Goal: Register for event/course

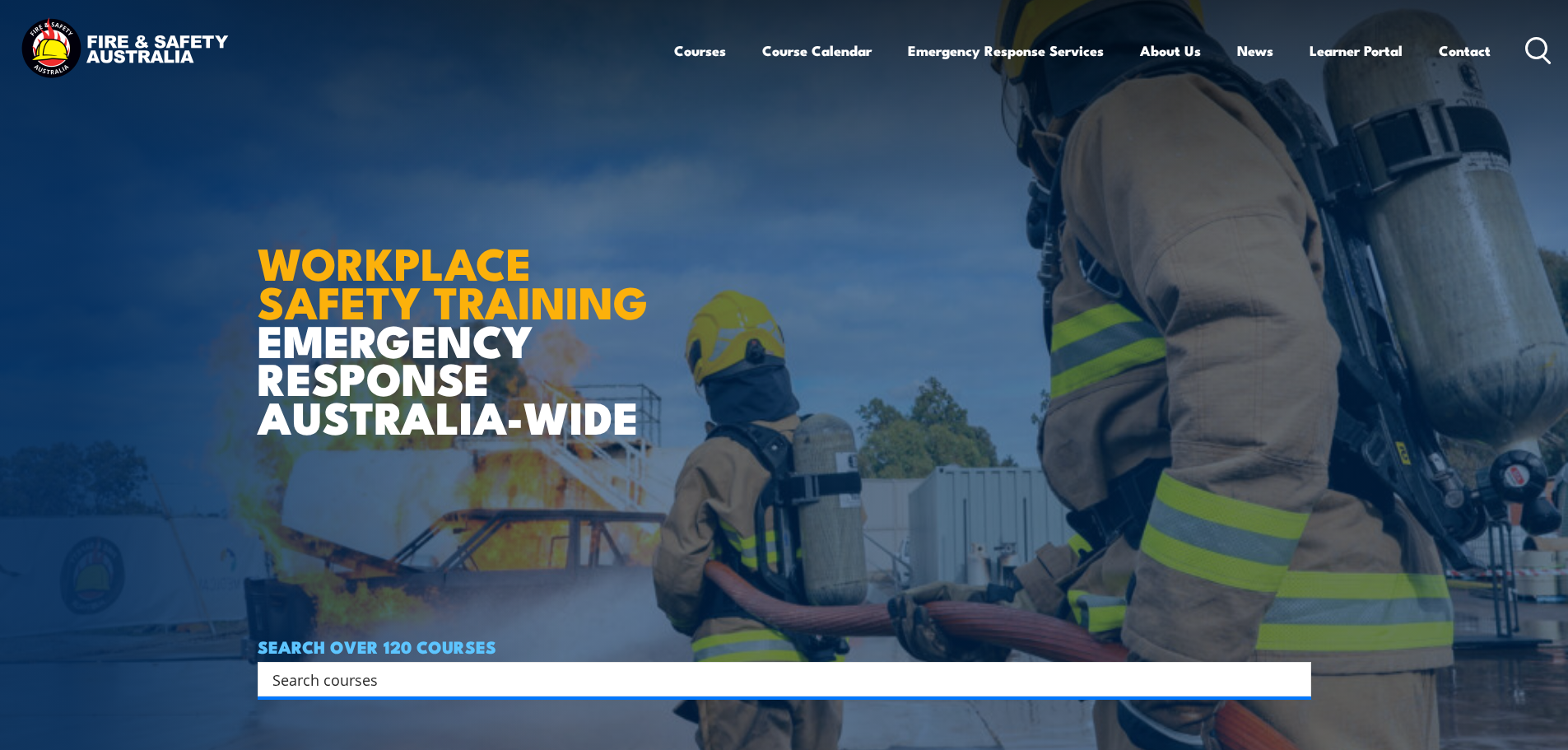
click at [691, 51] on link "Courses" at bounding box center [700, 50] width 52 height 43
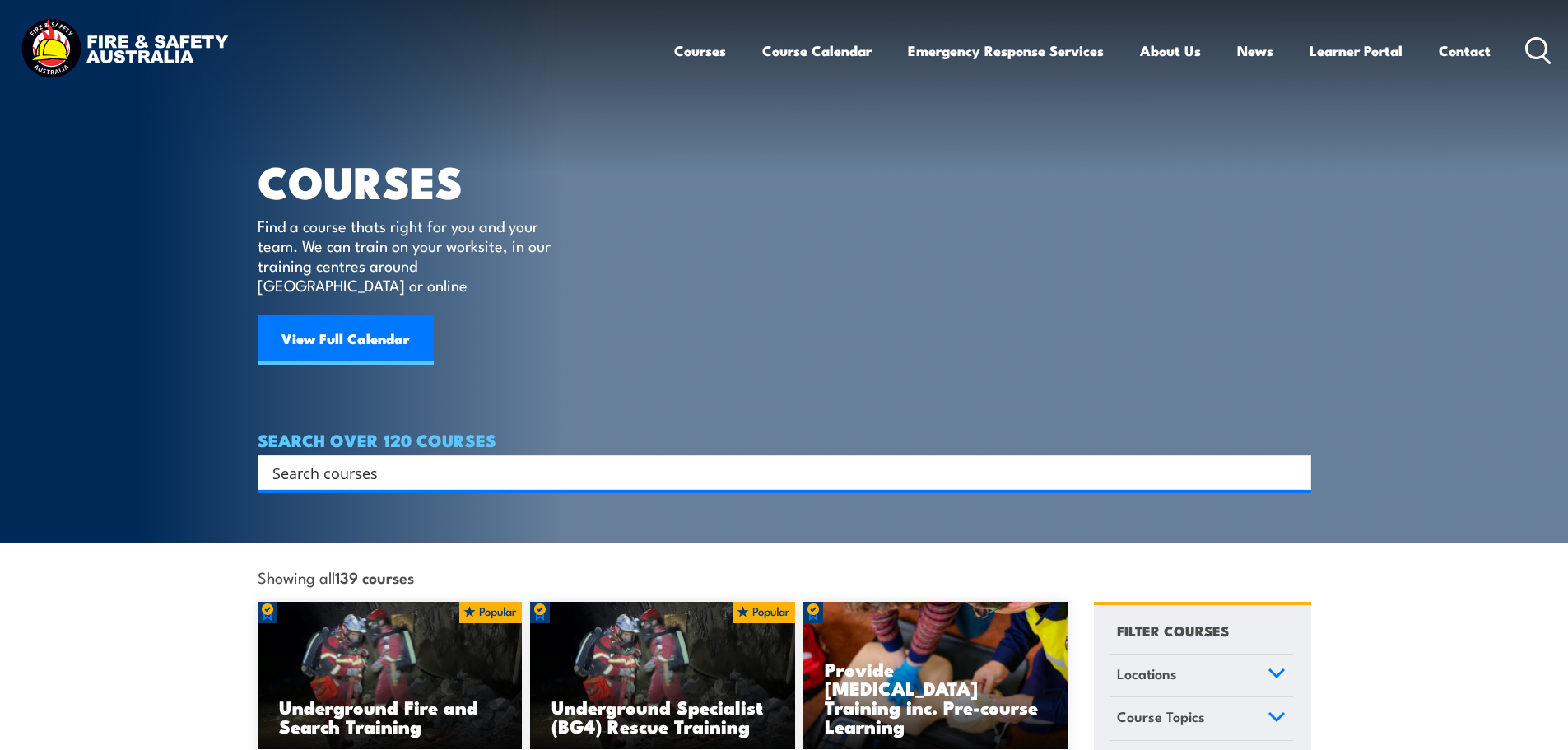
click at [524, 460] on input "Search input" at bounding box center [774, 472] width 1003 height 24
type input "fire ex"
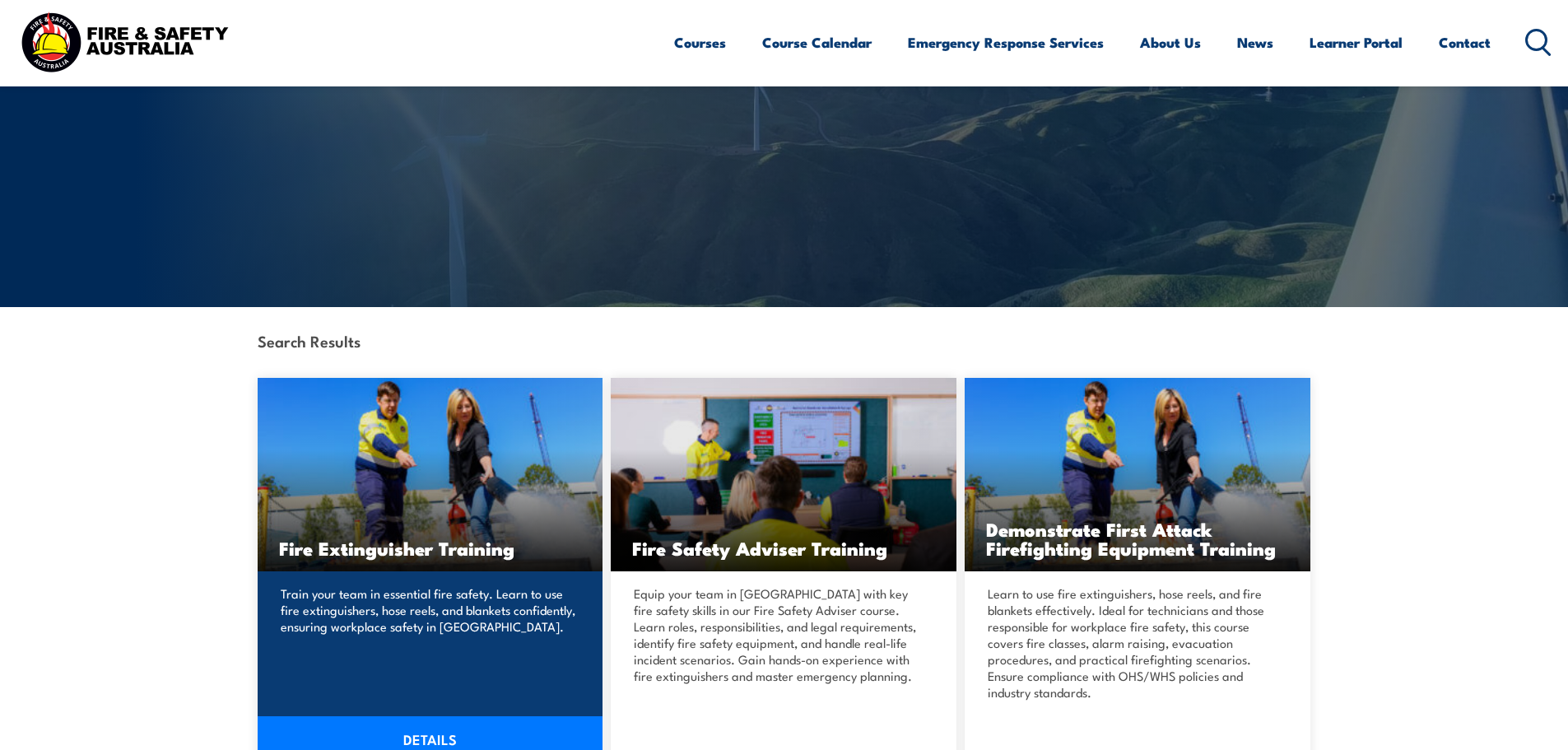
click at [384, 606] on p "Train your team in essential fire safety. Learn to use fire extinguishers, hose…" at bounding box center [427, 609] width 294 height 49
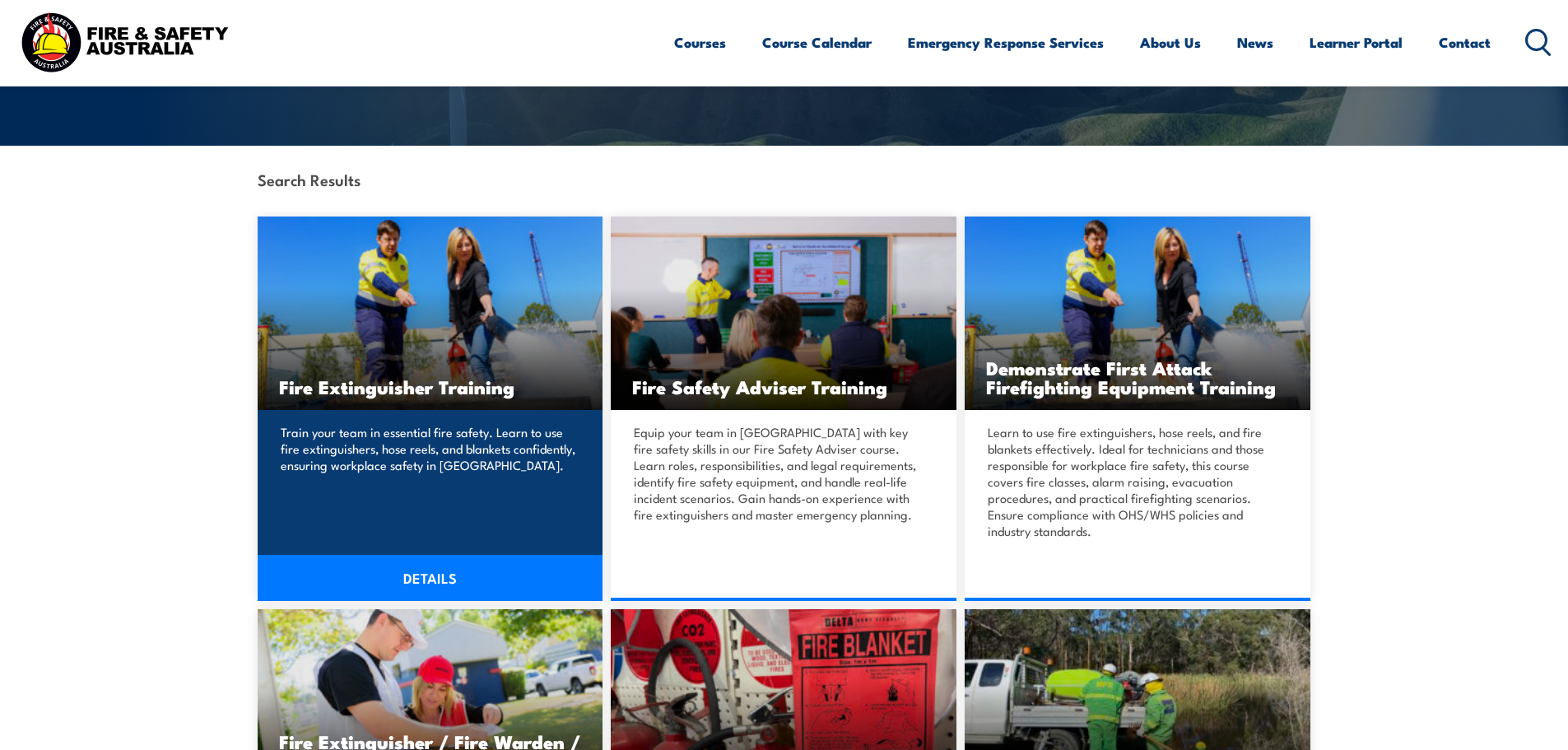
scroll to position [329, 0]
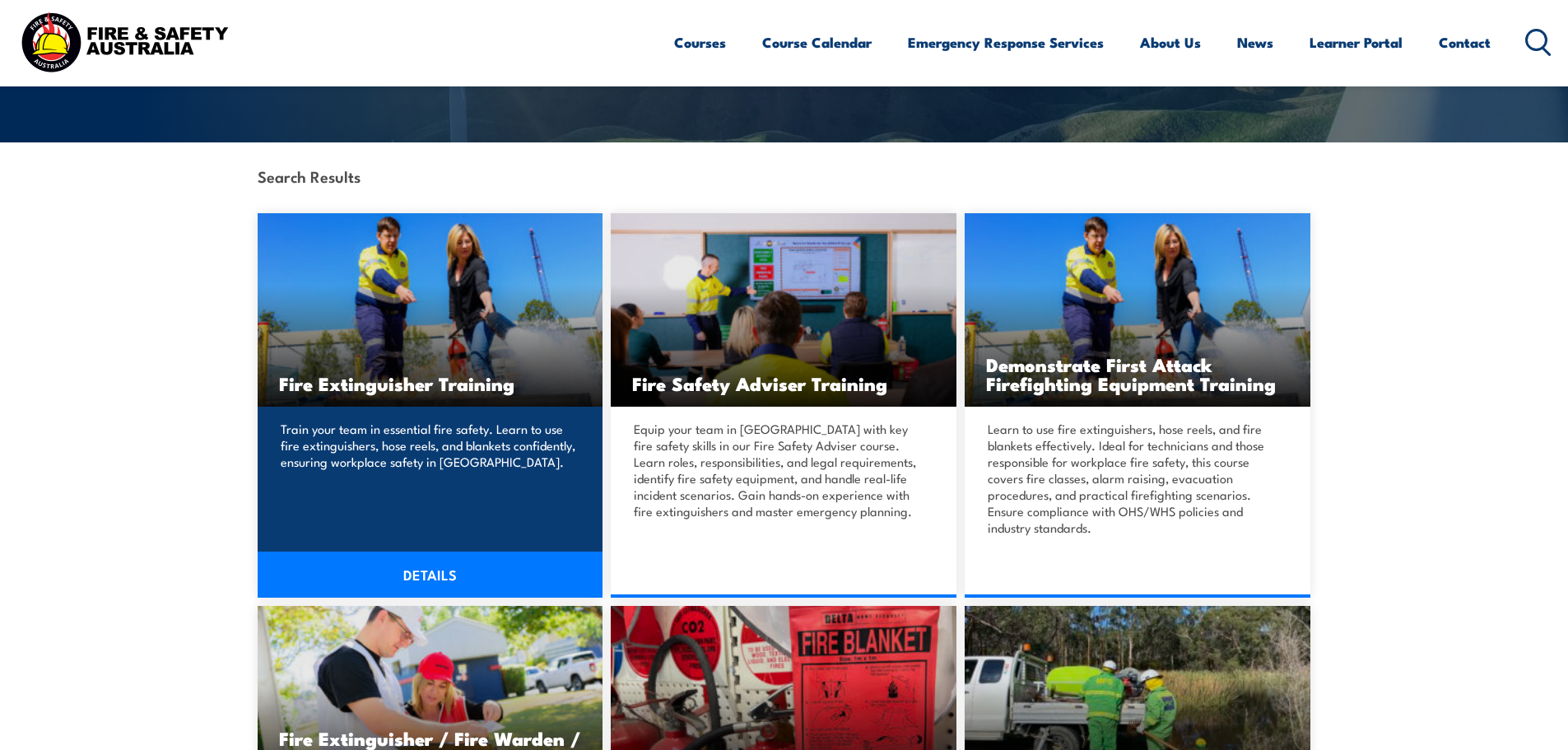
click at [419, 568] on link "DETAILS" at bounding box center [431, 574] width 346 height 46
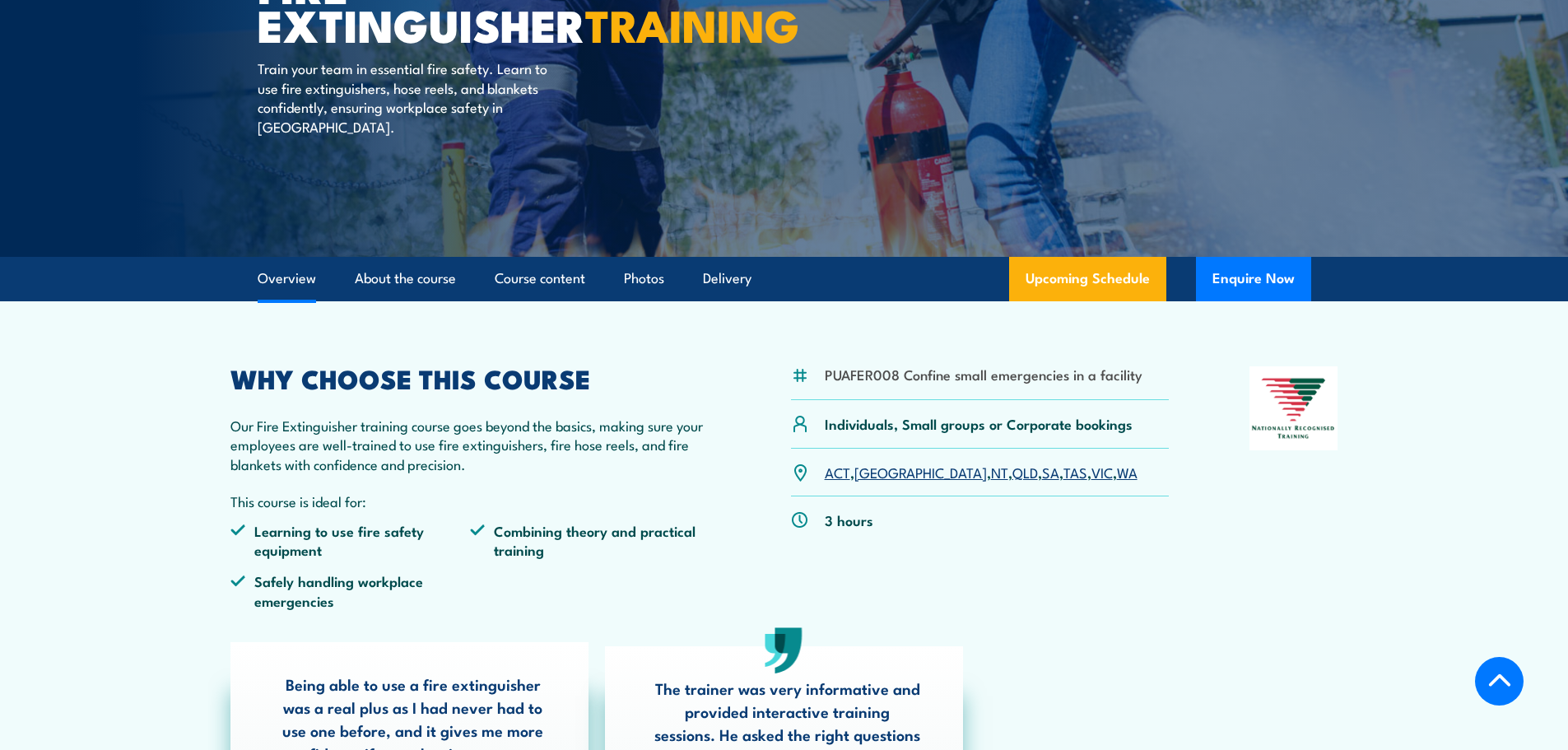
scroll to position [494, 0]
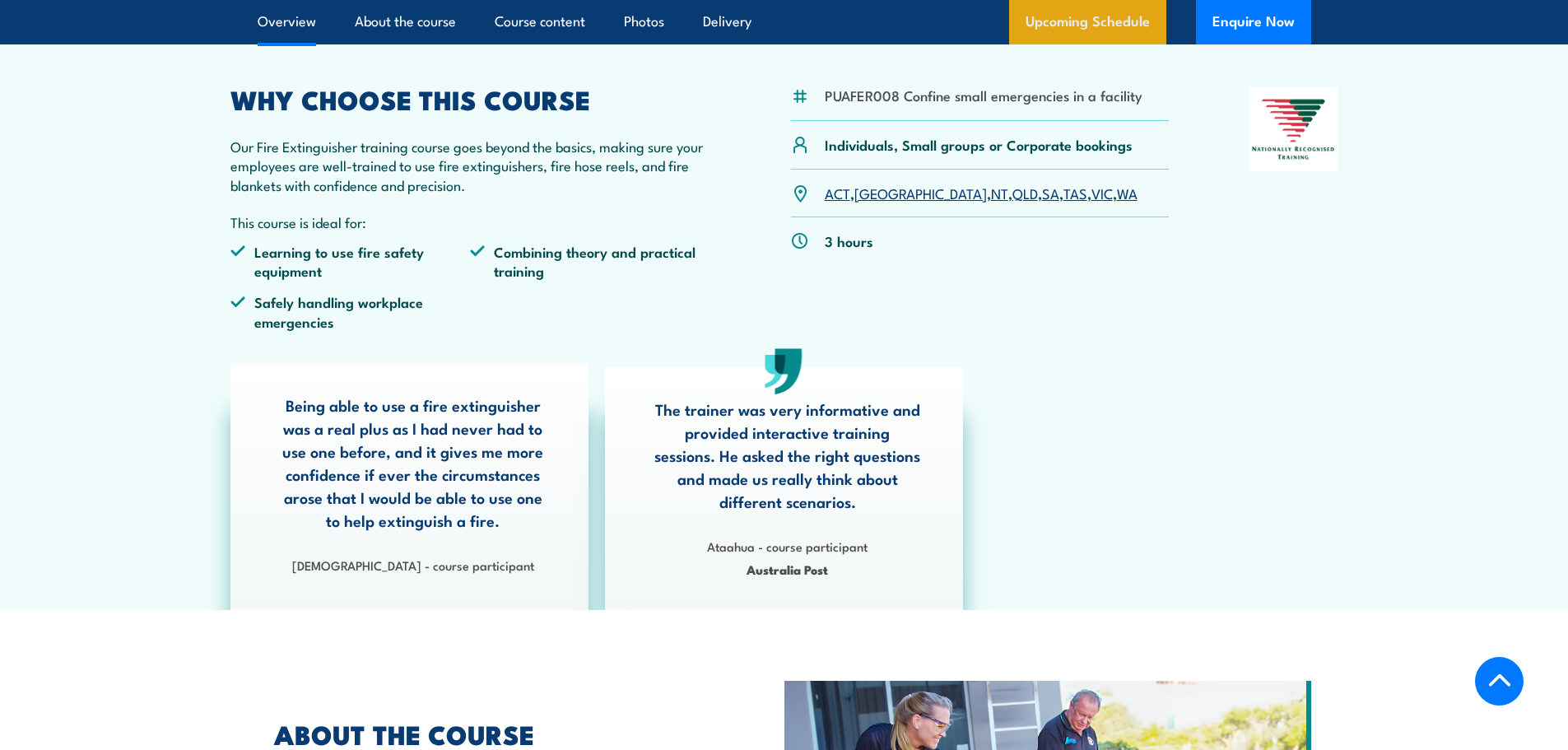
click at [1086, 19] on link "Upcoming Schedule" at bounding box center [1087, 22] width 157 height 44
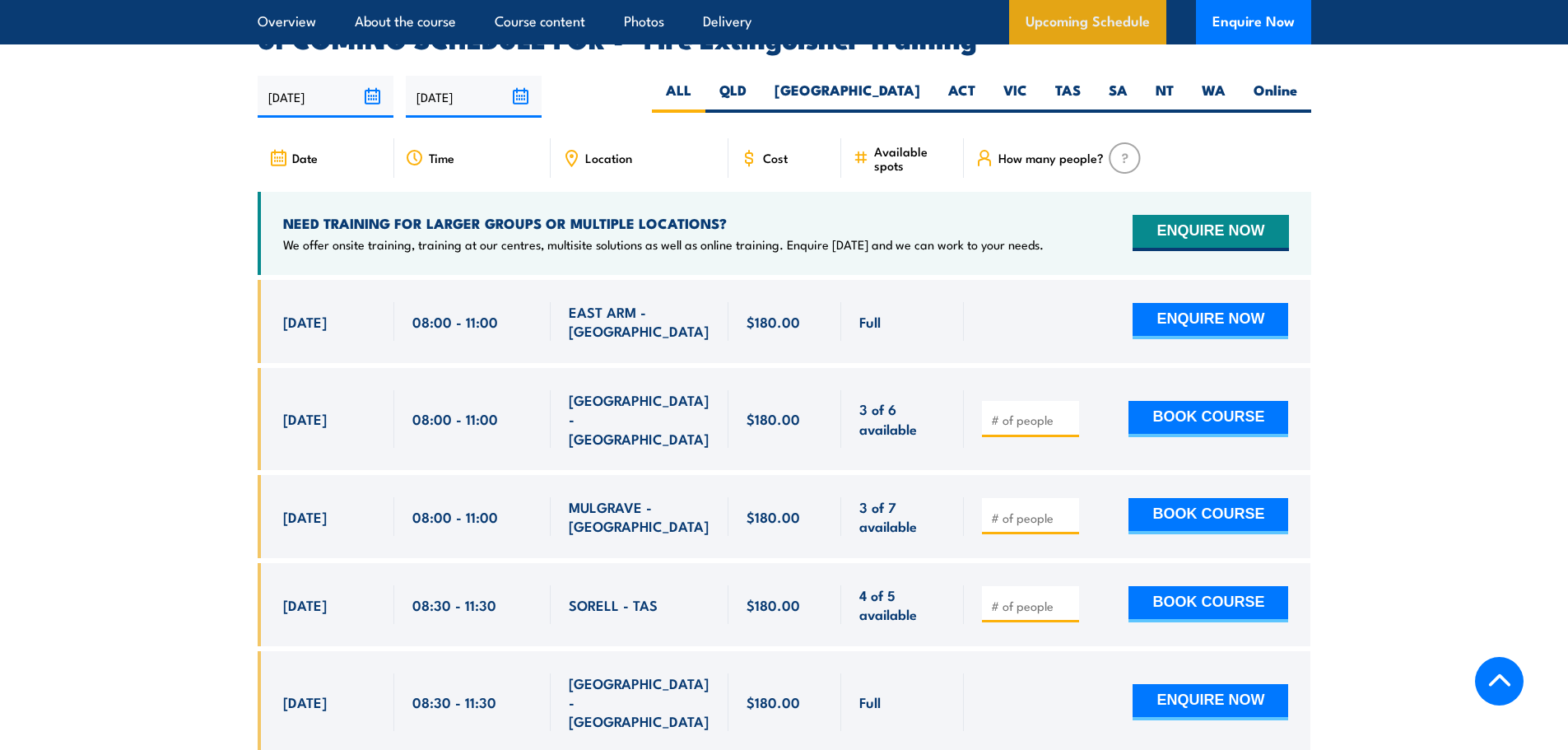
scroll to position [2761, 0]
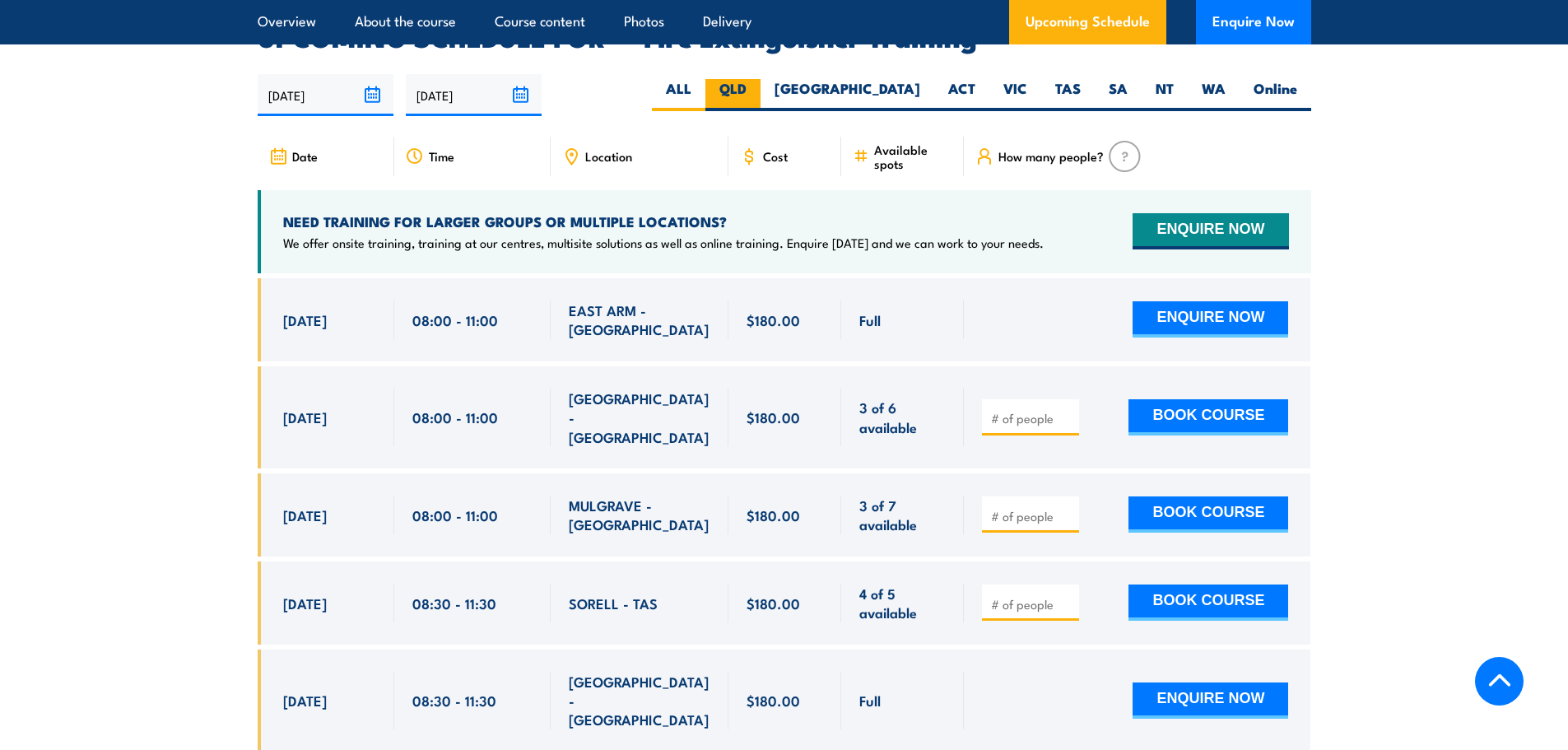
click at [761, 79] on label "QLD" at bounding box center [733, 95] width 56 height 32
click at [757, 79] on input "QLD" at bounding box center [752, 84] width 10 height 10
radio input "true"
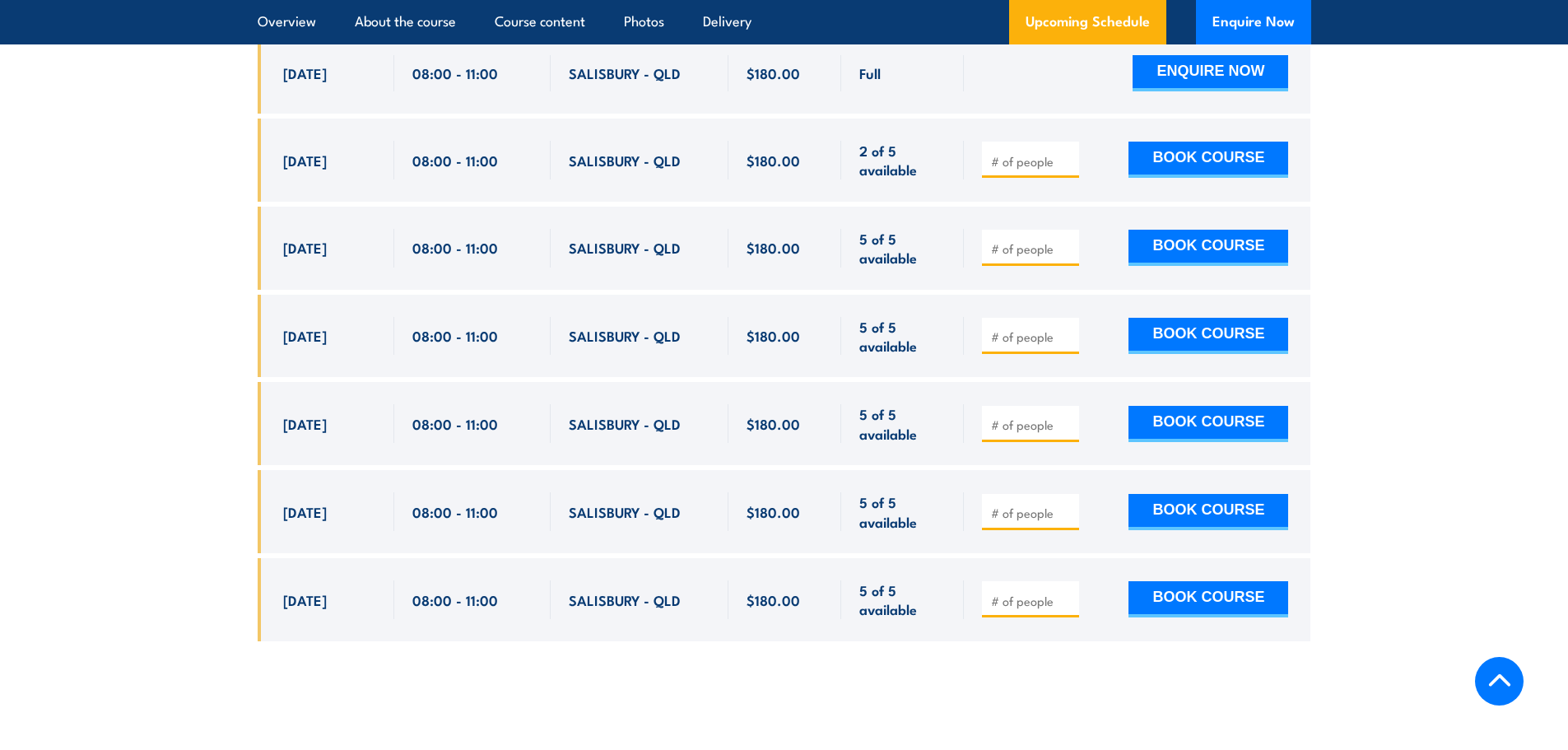
scroll to position [3009, 0]
